Goal: Task Accomplishment & Management: Manage account settings

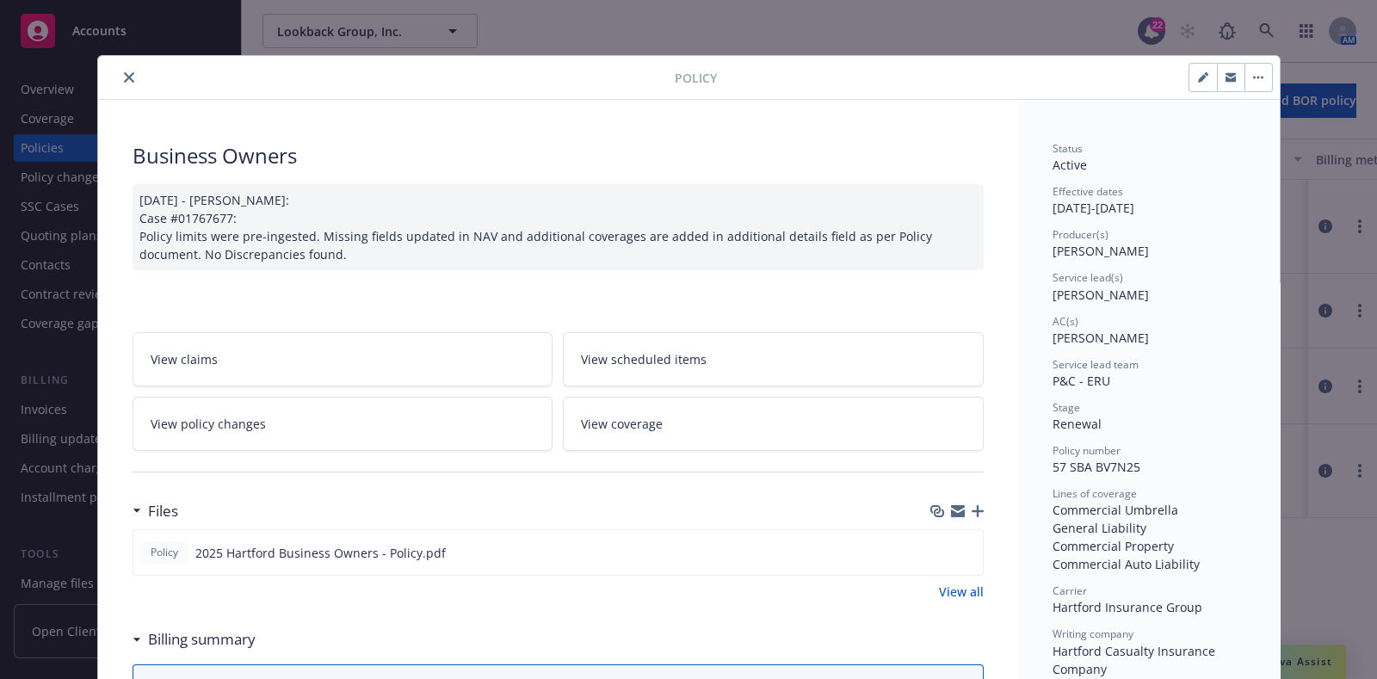
click at [120, 69] on button "close" at bounding box center [129, 77] width 21 height 21
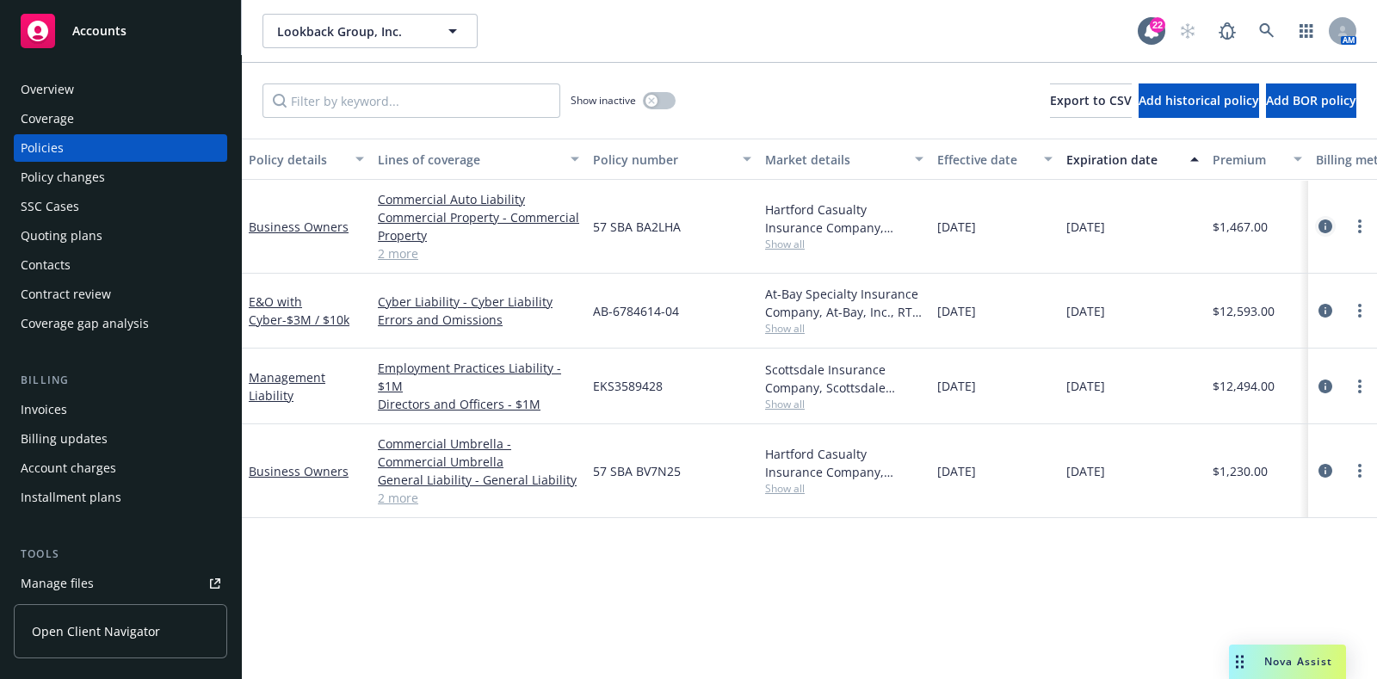
click at [1329, 234] on link "circleInformation" at bounding box center [1325, 226] width 21 height 21
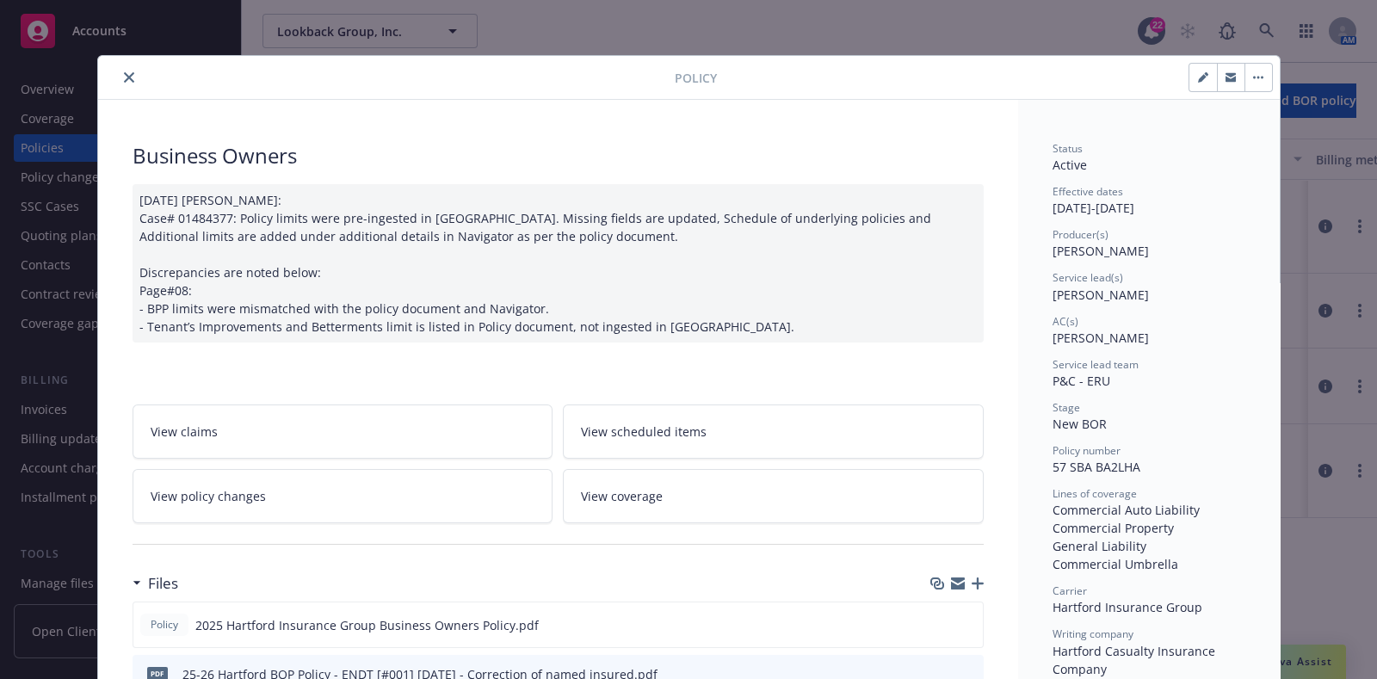
click at [127, 79] on button "close" at bounding box center [129, 77] width 21 height 21
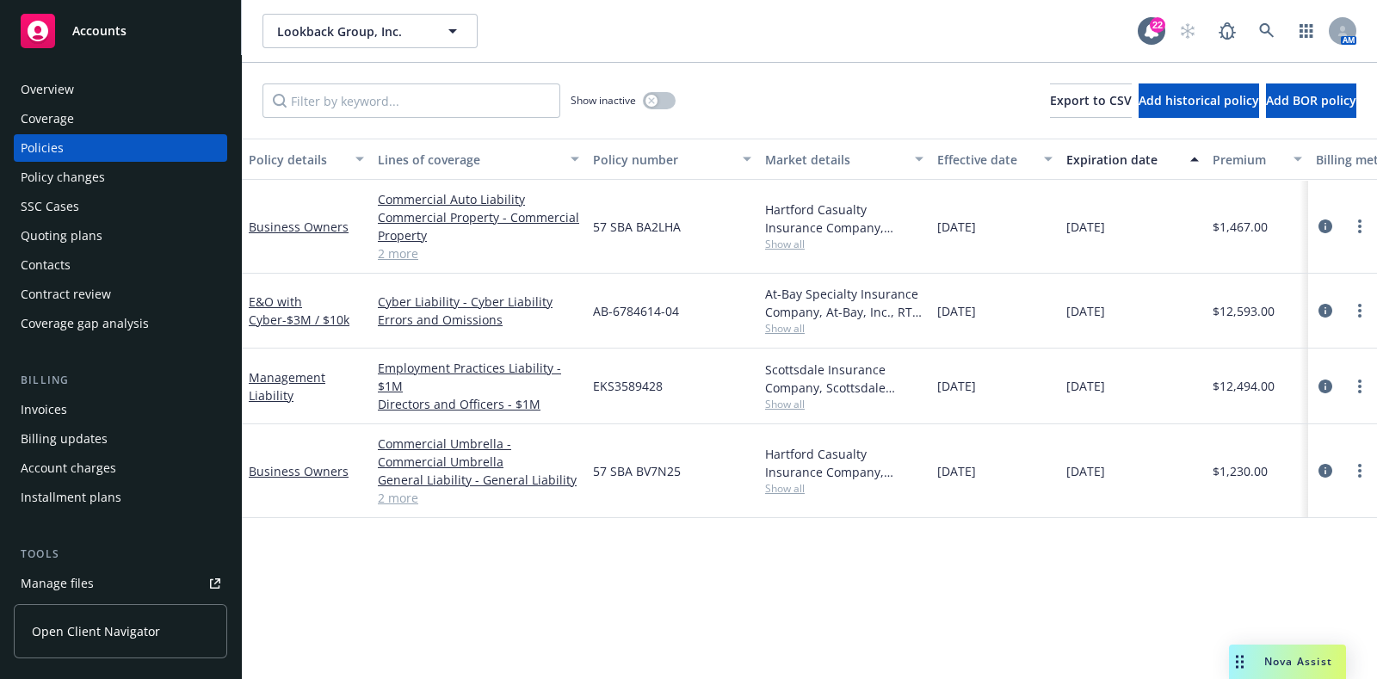
click at [47, 170] on div "Policy changes" at bounding box center [63, 177] width 84 height 28
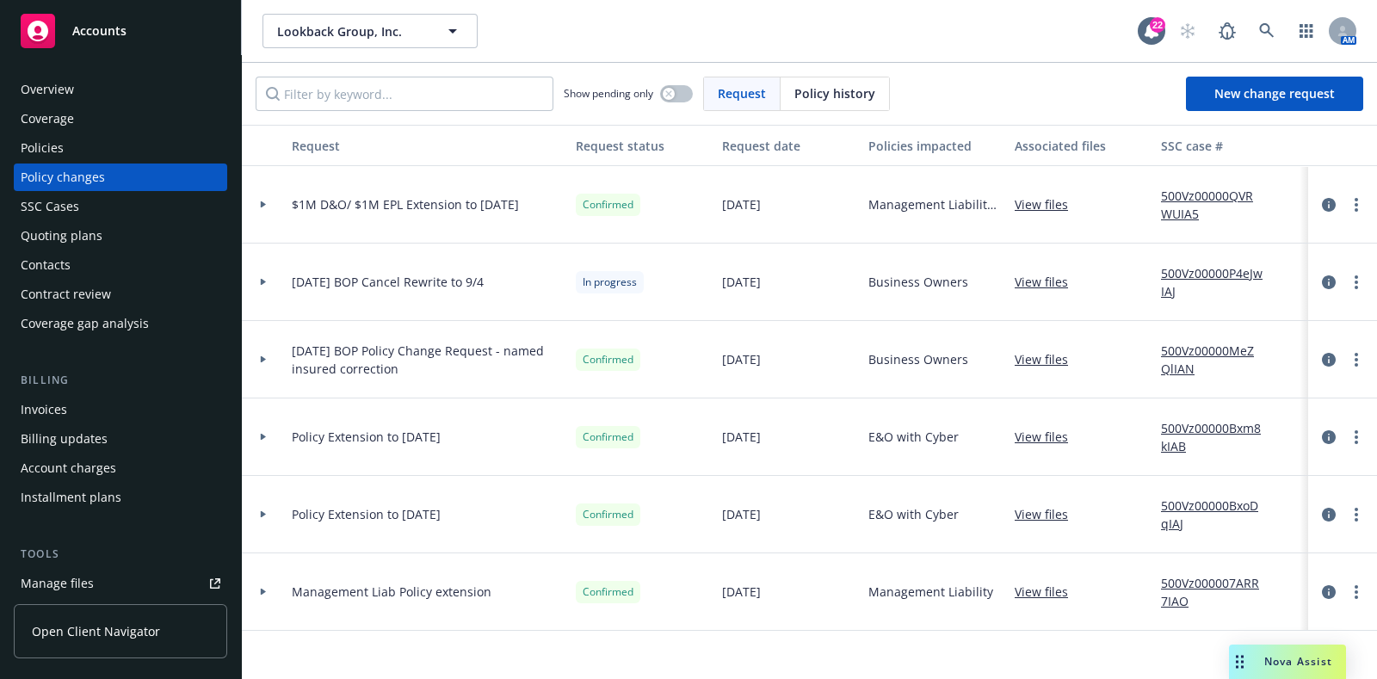
click at [255, 279] on div at bounding box center [263, 282] width 29 height 6
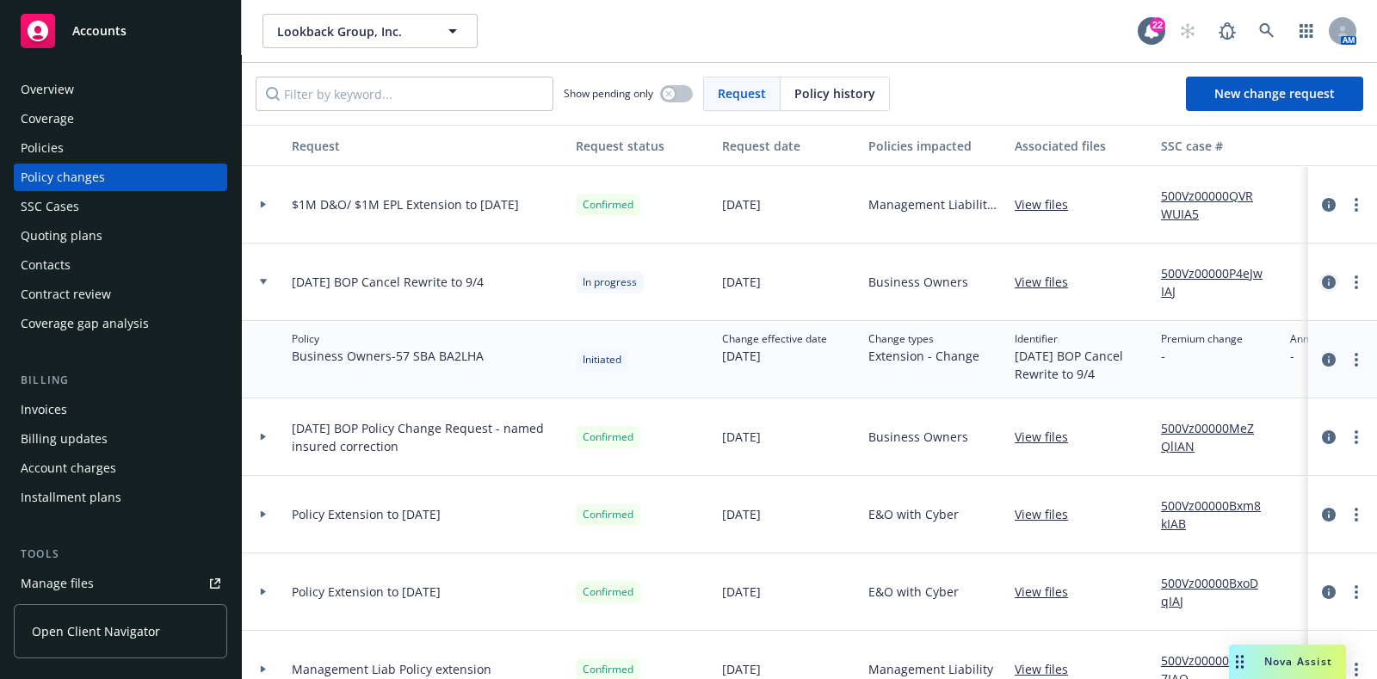
click at [1322, 278] on icon "circleInformation" at bounding box center [1329, 282] width 14 height 14
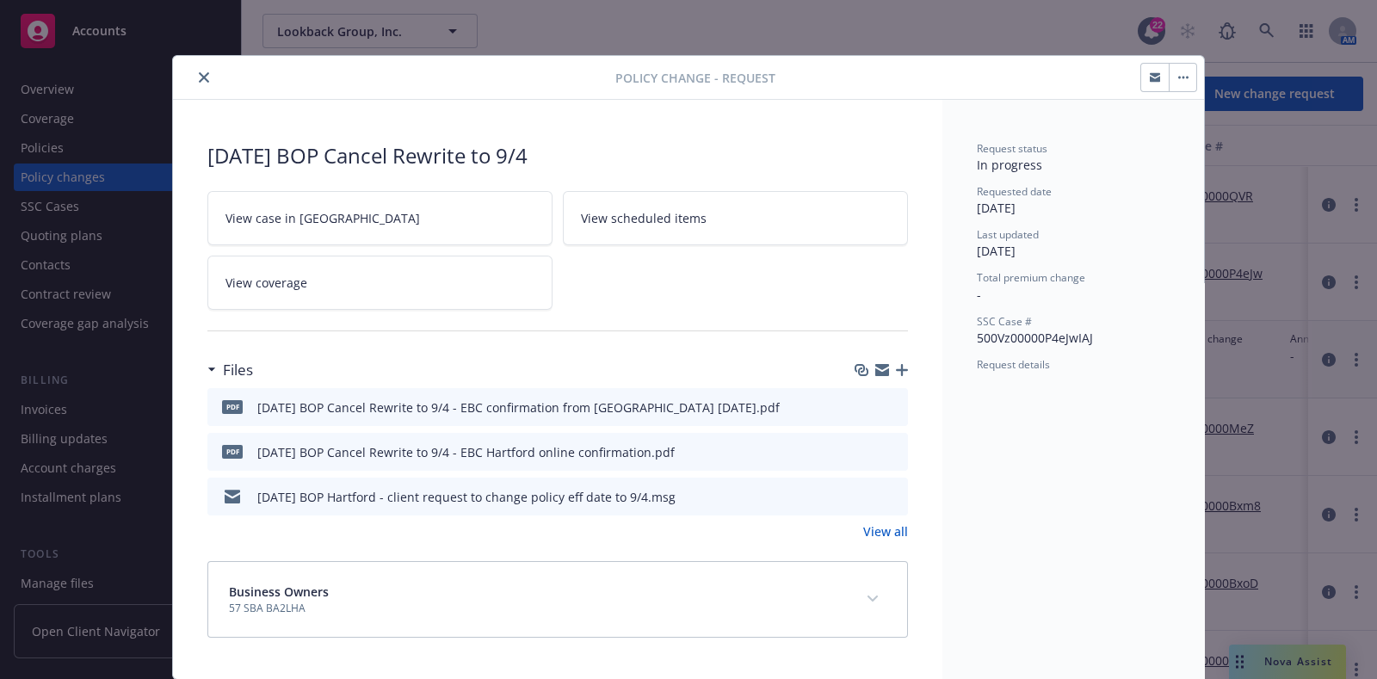
click at [1180, 64] on button "button" at bounding box center [1183, 78] width 28 height 28
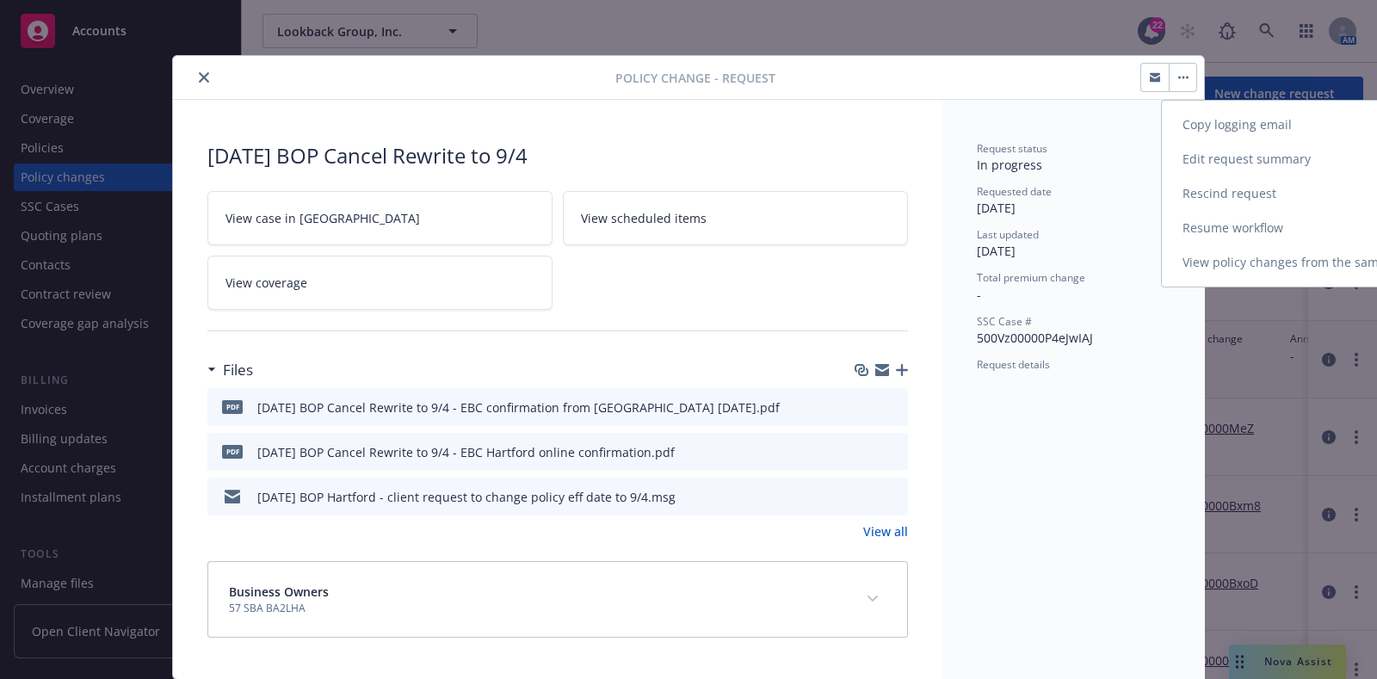
click at [1196, 222] on link "Resume workflow" at bounding box center [1309, 228] width 295 height 34
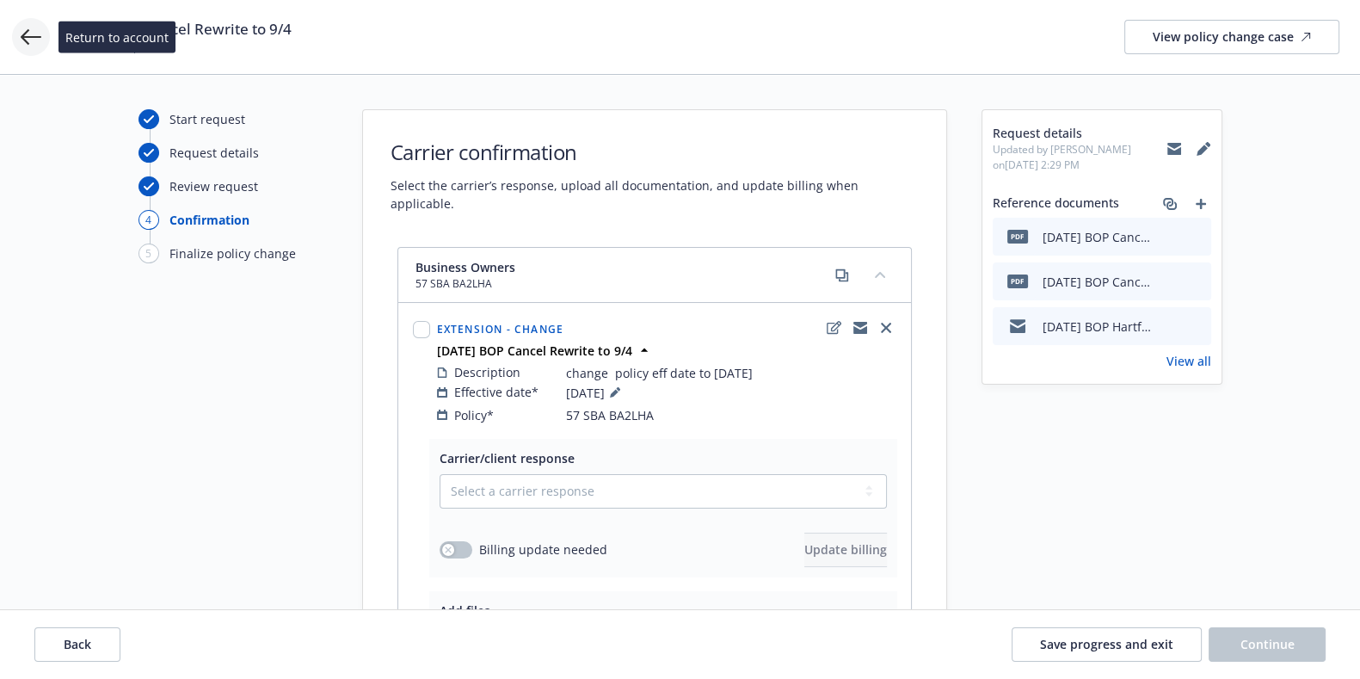
click at [34, 29] on icon at bounding box center [31, 37] width 21 height 21
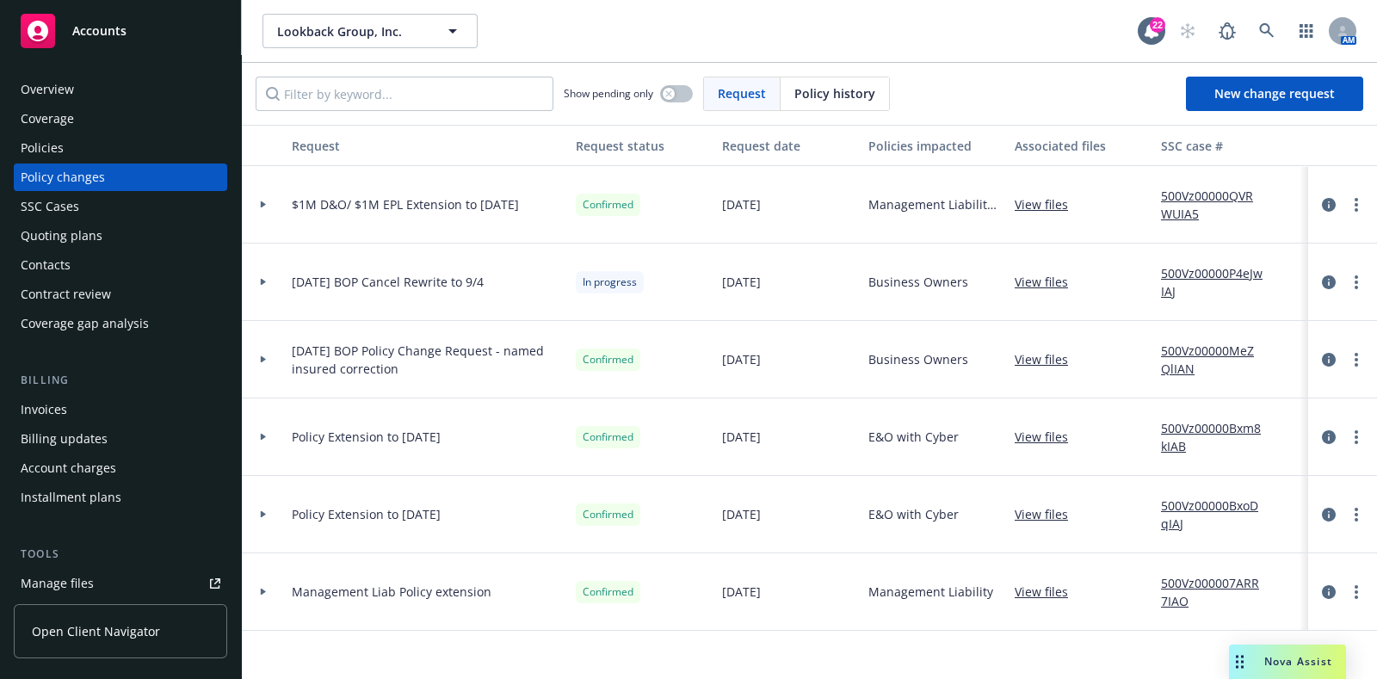
click at [66, 113] on div "Coverage" at bounding box center [47, 119] width 53 height 28
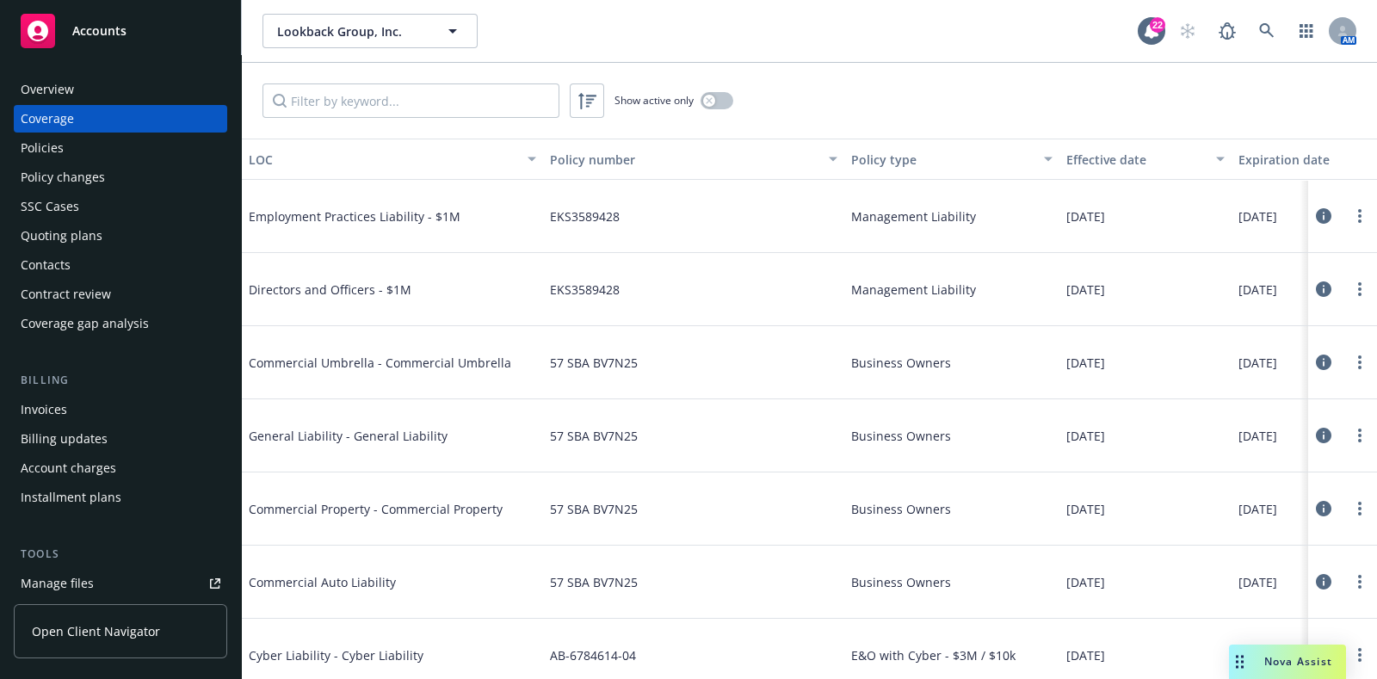
click at [101, 151] on div "Policies" at bounding box center [121, 148] width 200 height 28
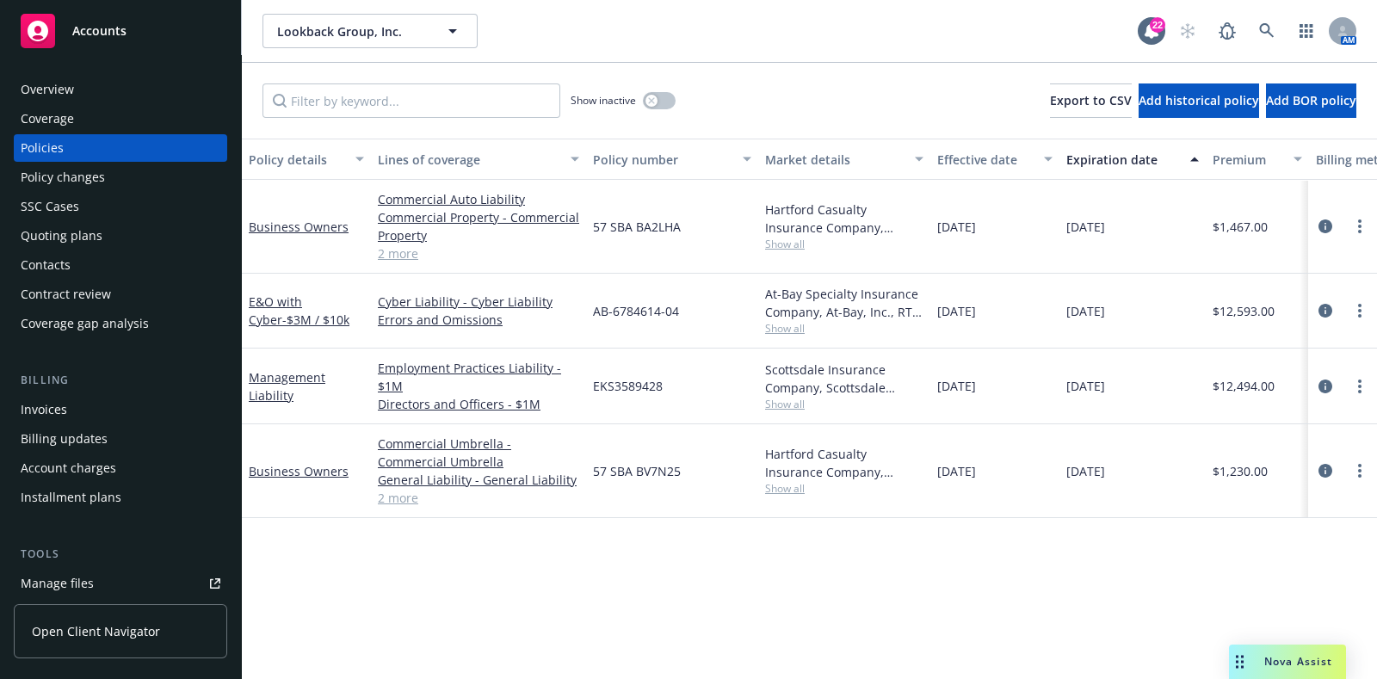
click at [92, 398] on div "Invoices" at bounding box center [121, 410] width 200 height 28
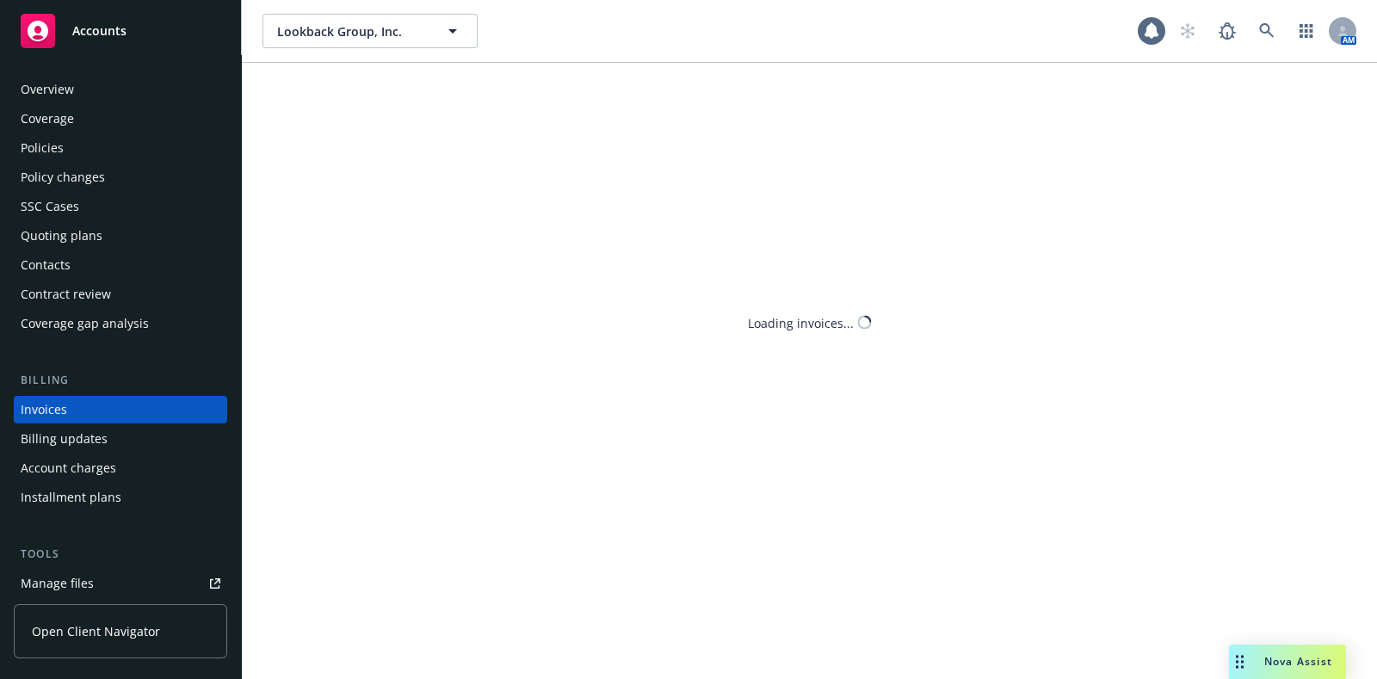
scroll to position [42, 0]
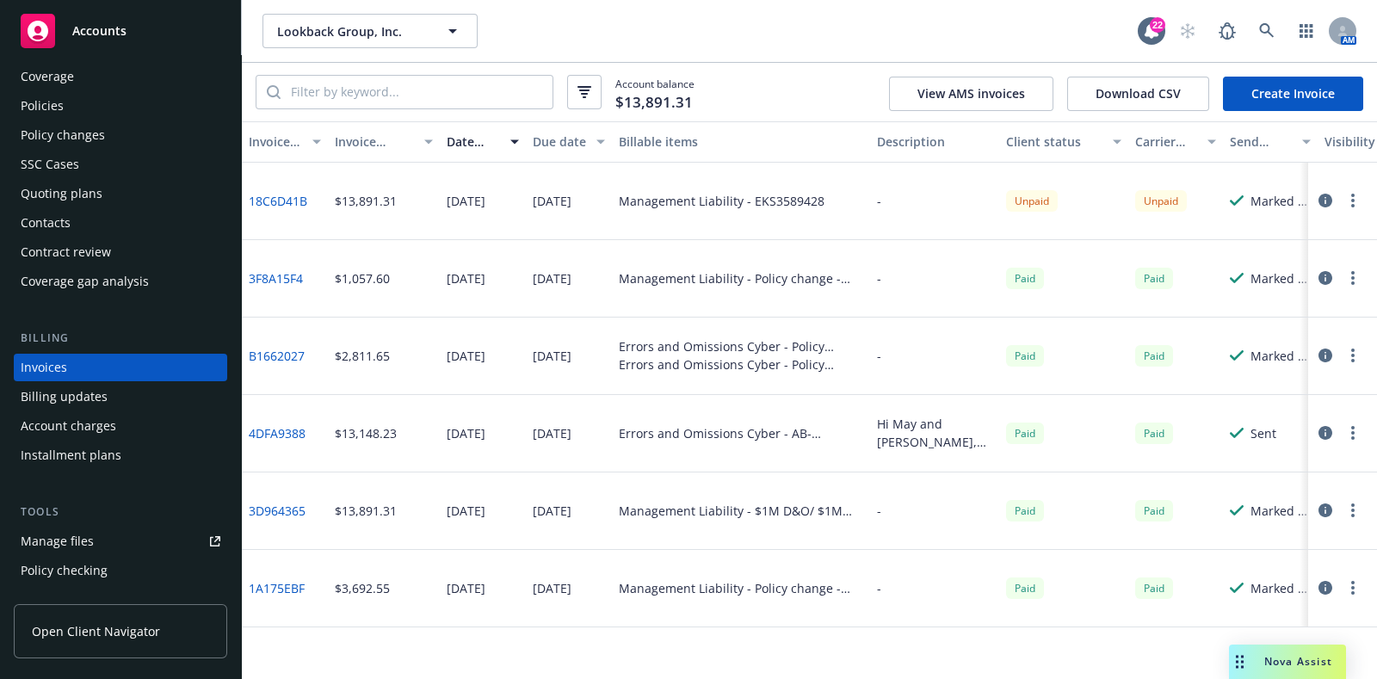
click at [1312, 96] on link "Create Invoice" at bounding box center [1293, 94] width 140 height 34
